Goal: Navigation & Orientation: Find specific page/section

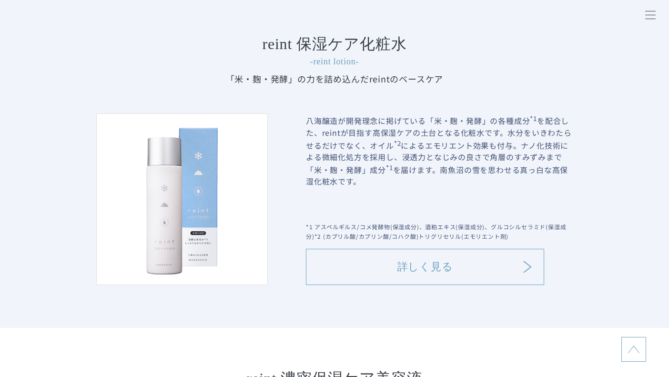
scroll to position [953, 0]
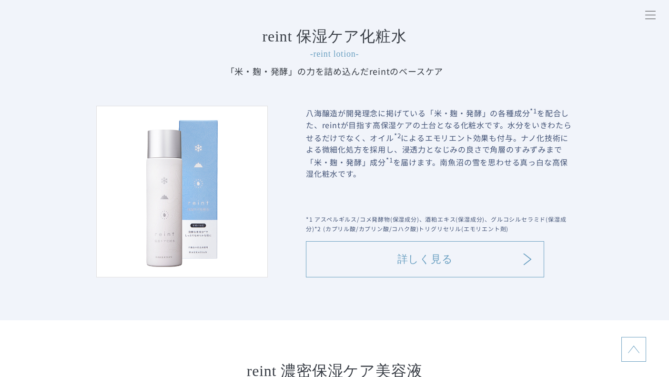
click at [438, 259] on link "詳しく見る" at bounding box center [425, 259] width 238 height 36
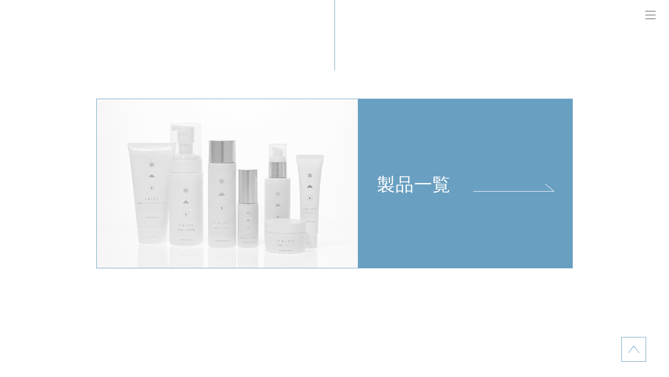
scroll to position [2096, 0]
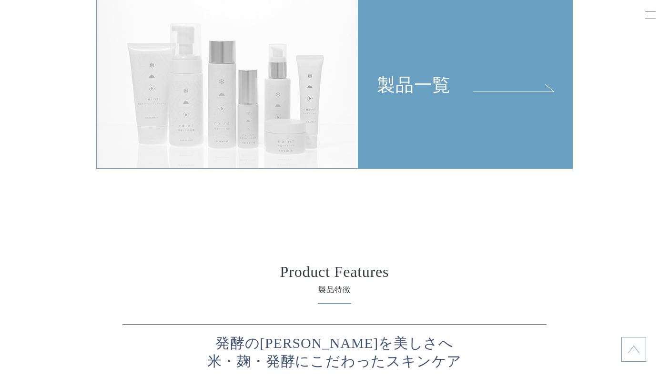
click at [422, 113] on link "製品一覧" at bounding box center [465, 84] width 214 height 170
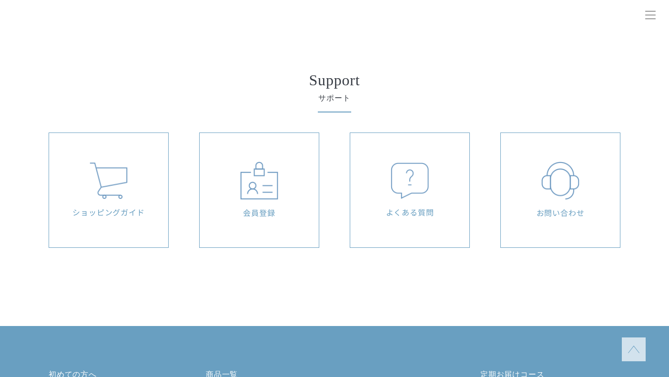
scroll to position [4191, 0]
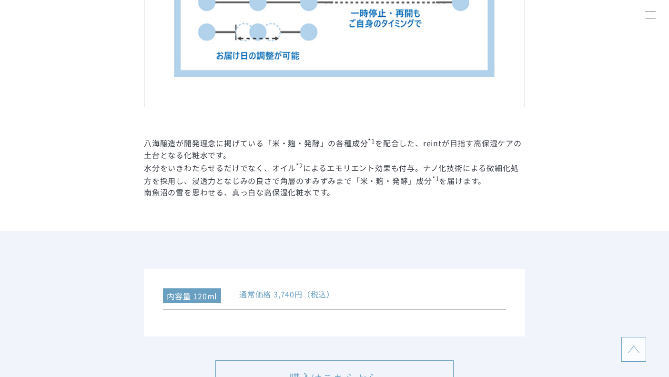
scroll to position [1810, 0]
